Goal: Information Seeking & Learning: Find specific page/section

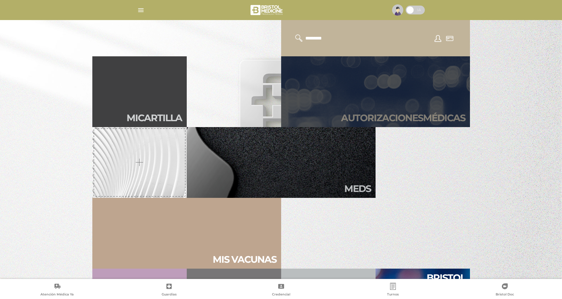
scroll to position [265, 0]
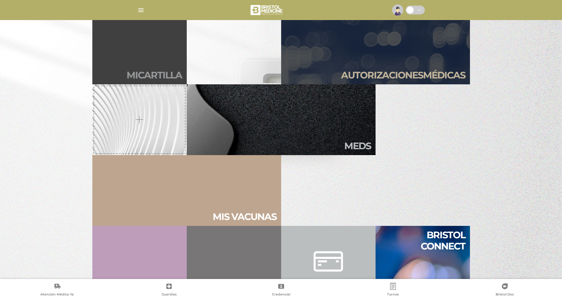
click at [130, 39] on link "Mi car tilla" at bounding box center [139, 49] width 94 height 71
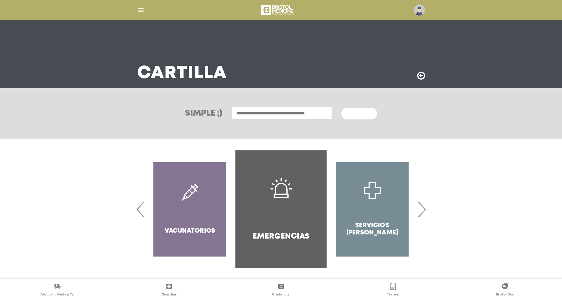
scroll to position [4, 0]
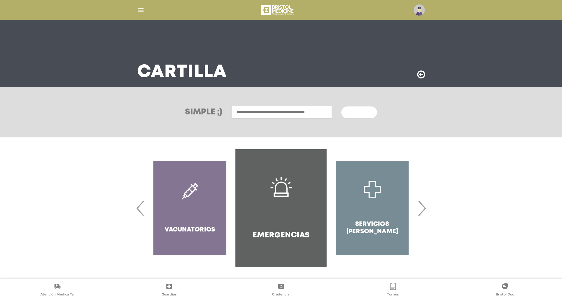
click at [425, 206] on span "›" at bounding box center [421, 208] width 11 height 32
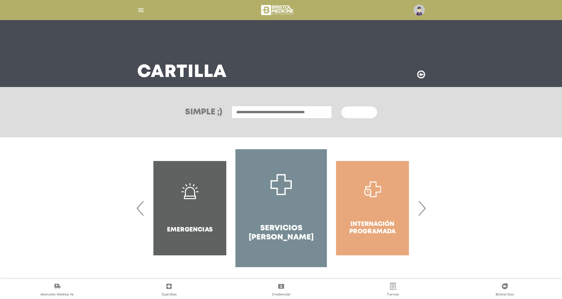
click at [425, 206] on span "›" at bounding box center [421, 208] width 11 height 32
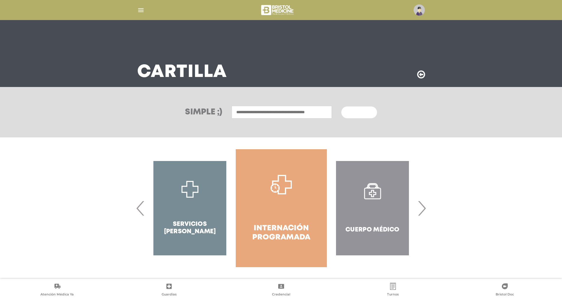
click at [425, 206] on span "›" at bounding box center [421, 208] width 11 height 32
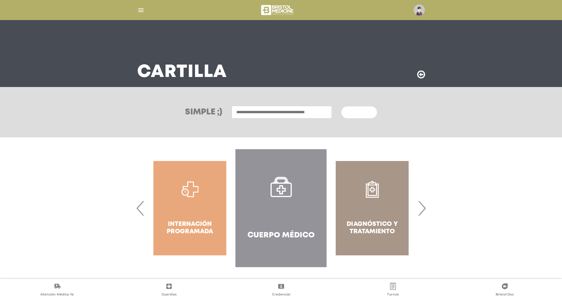
click at [425, 206] on span "›" at bounding box center [421, 208] width 11 height 32
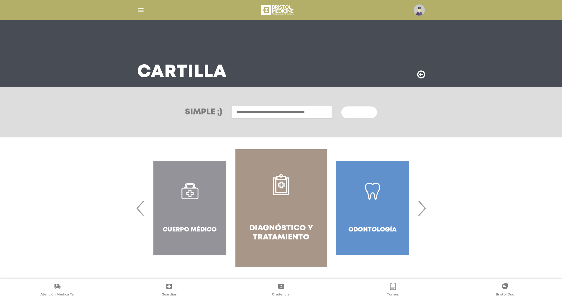
click at [379, 204] on div "Odontología" at bounding box center [372, 208] width 91 height 118
click at [367, 231] on div "Odontología" at bounding box center [372, 208] width 91 height 118
click at [374, 196] on div "Odontología" at bounding box center [372, 208] width 91 height 118
click at [366, 228] on div "Odontología" at bounding box center [372, 208] width 91 height 118
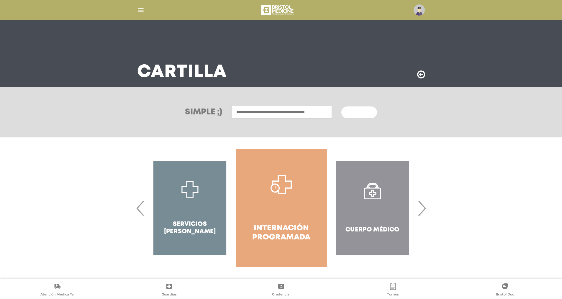
click at [424, 206] on span "›" at bounding box center [421, 208] width 11 height 32
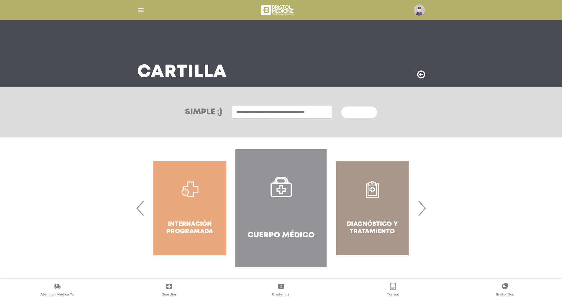
drag, startPoint x: 366, startPoint y: 206, endPoint x: 299, endPoint y: 214, distance: 67.5
click at [299, 214] on div "Diagnóstico y Tratamiento Odontología Farmacias Ópticas" at bounding box center [372, 208] width 1733 height 118
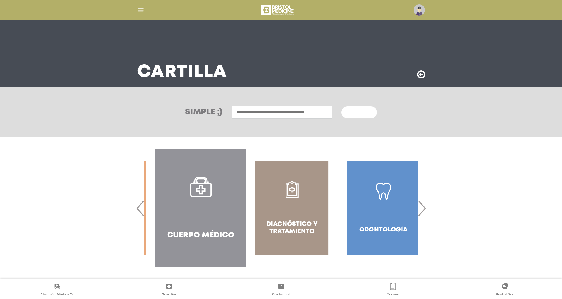
drag, startPoint x: 376, startPoint y: 222, endPoint x: 273, endPoint y: 221, distance: 102.9
click at [286, 226] on div "Diagnóstico y Tratamiento" at bounding box center [291, 208] width 91 height 118
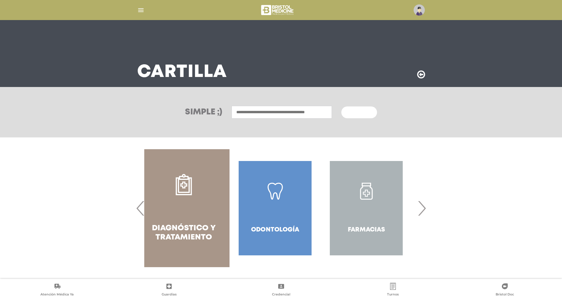
drag, startPoint x: 387, startPoint y: 219, endPoint x: 289, endPoint y: 225, distance: 98.1
click at [289, 225] on div "Odontología" at bounding box center [274, 208] width 91 height 118
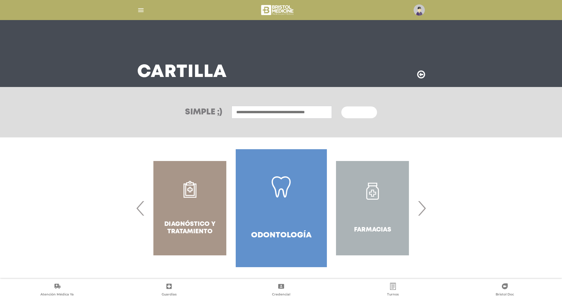
click at [287, 209] on link "Odontología" at bounding box center [281, 208] width 91 height 118
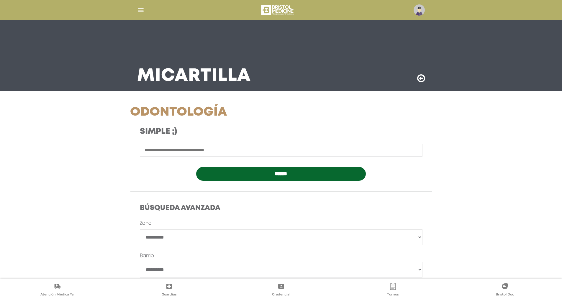
click at [240, 233] on select "**********" at bounding box center [281, 237] width 282 height 16
select select "****"
click at [140, 229] on select "**********" at bounding box center [281, 237] width 282 height 16
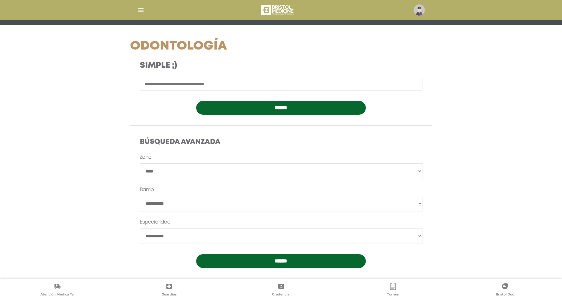
scroll to position [70, 0]
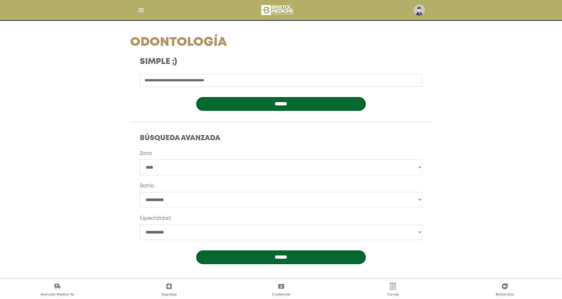
click at [253, 257] on input "******" at bounding box center [281, 257] width 170 height 14
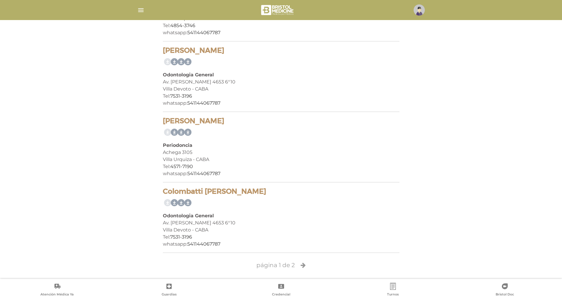
scroll to position [1391, 0]
click at [301, 264] on icon at bounding box center [302, 264] width 5 height 6
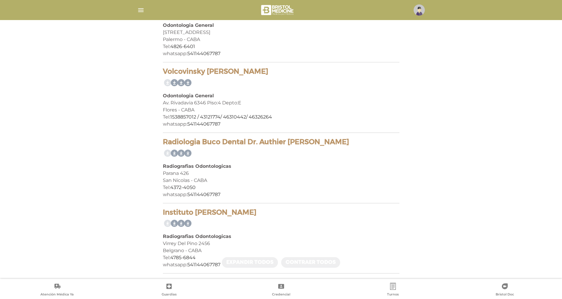
scroll to position [1172, 0]
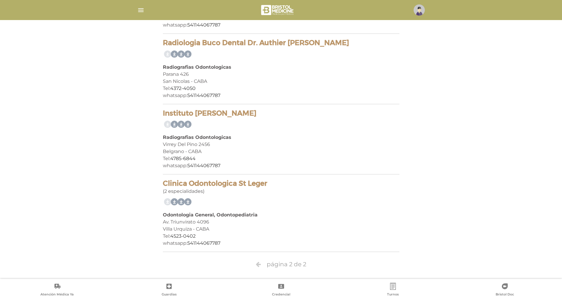
click at [258, 264] on icon at bounding box center [258, 264] width 5 height 6
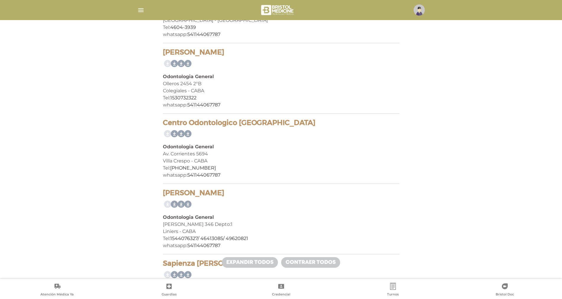
scroll to position [472, 0]
